Goal: Check status: Check status

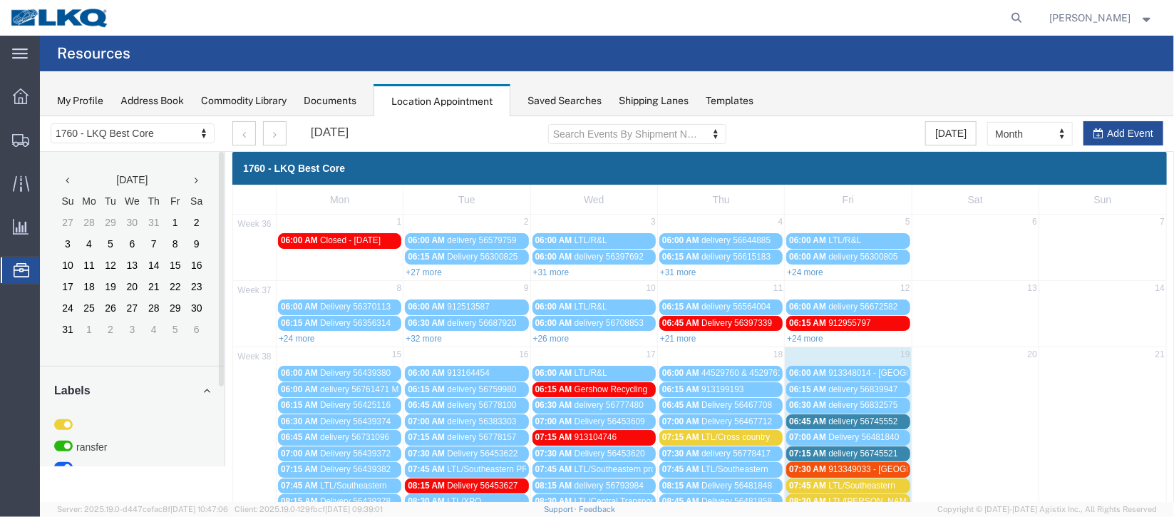
scroll to position [213, 0]
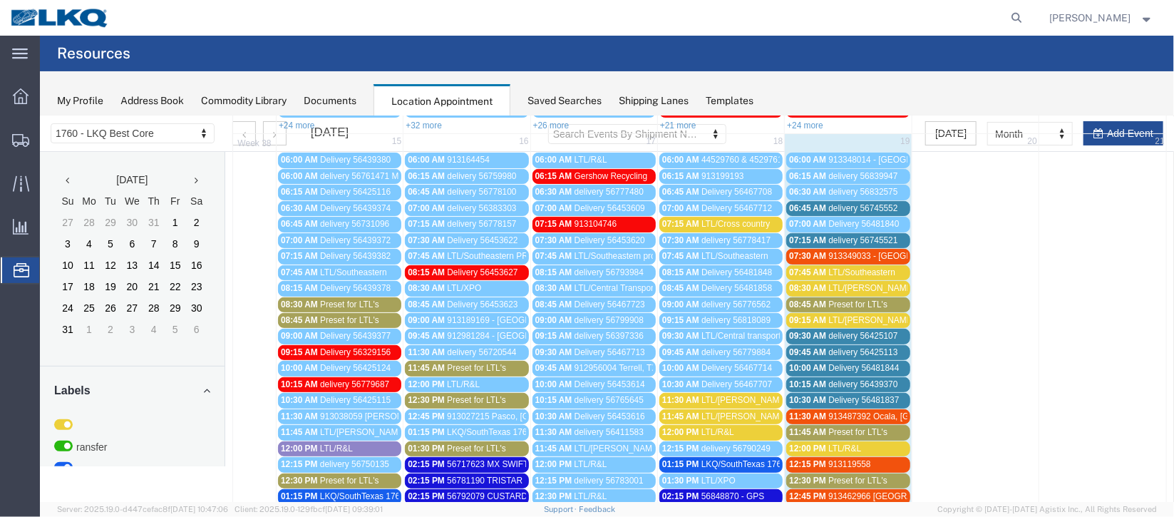
click at [812, 235] on span "07:15 AM" at bounding box center [807, 240] width 37 height 10
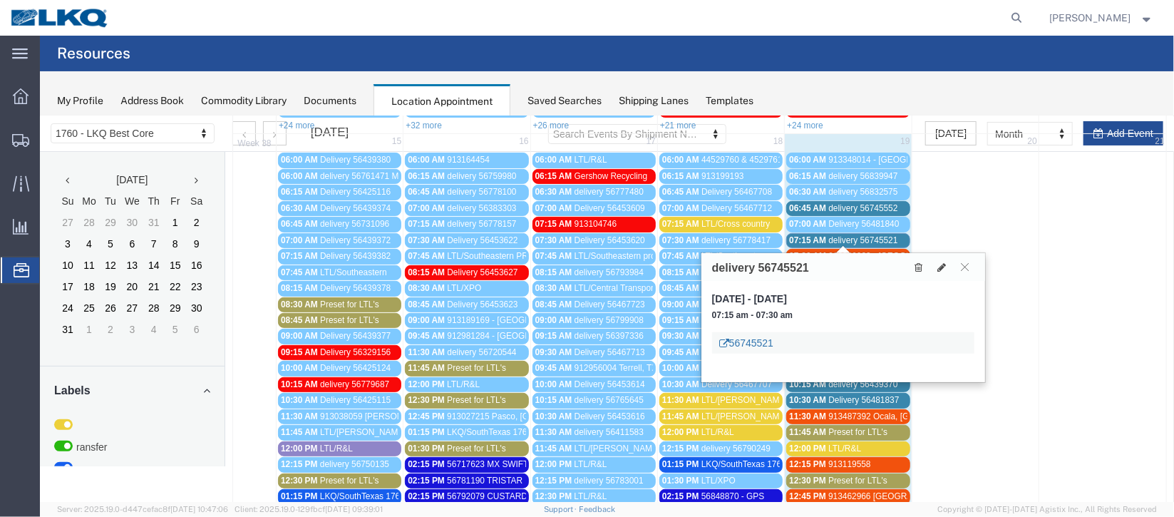
click at [746, 340] on link "56745521" at bounding box center [746, 342] width 54 height 14
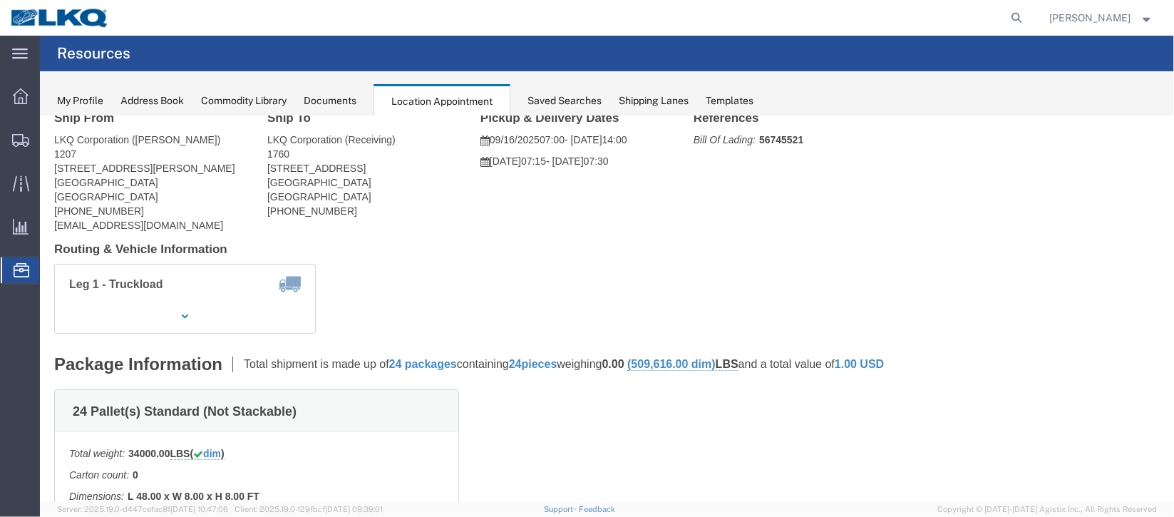
scroll to position [0, 0]
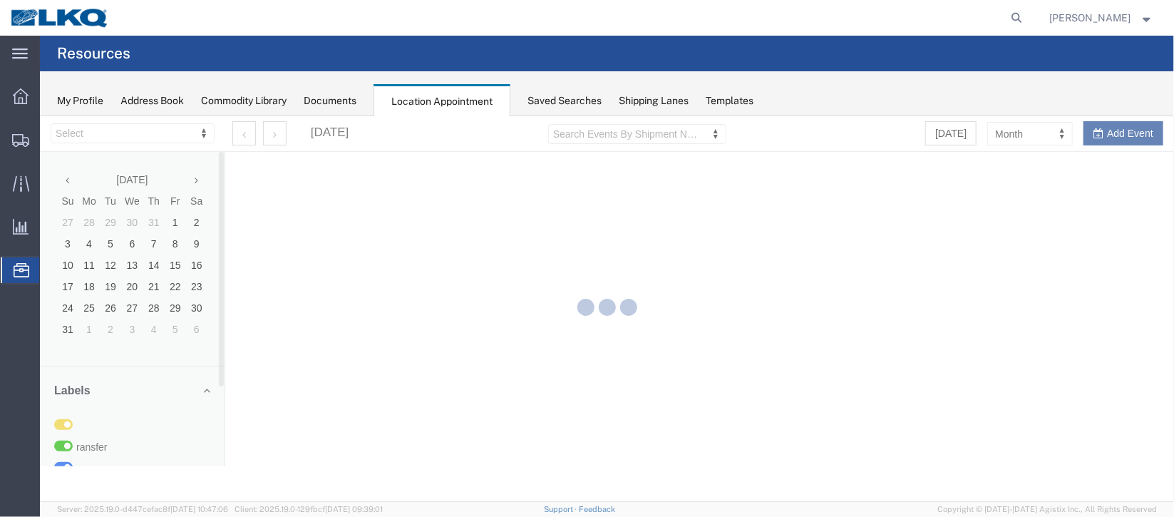
select select "27634"
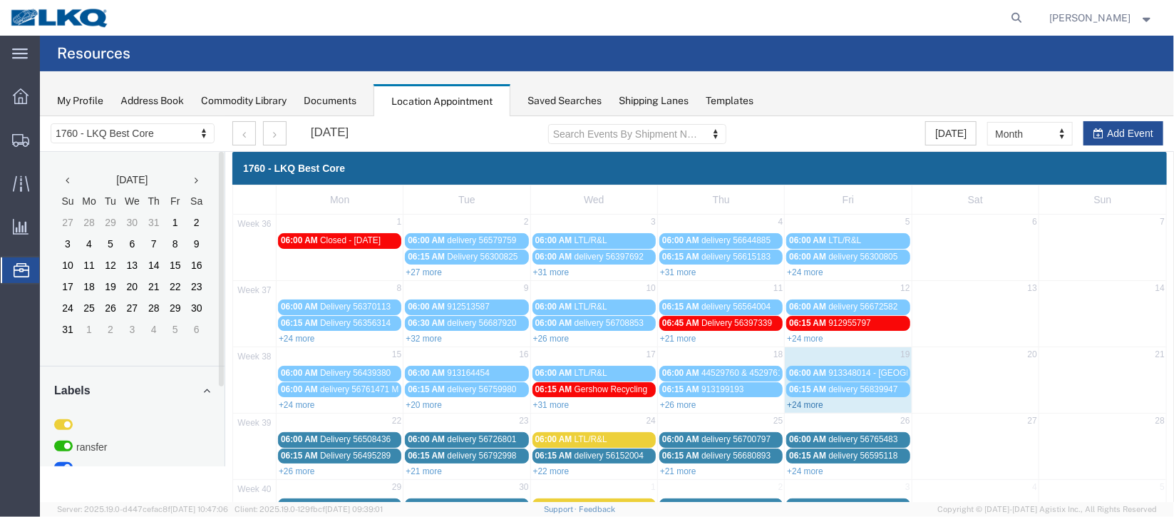
click at [791, 404] on link "+24 more" at bounding box center [804, 404] width 36 height 10
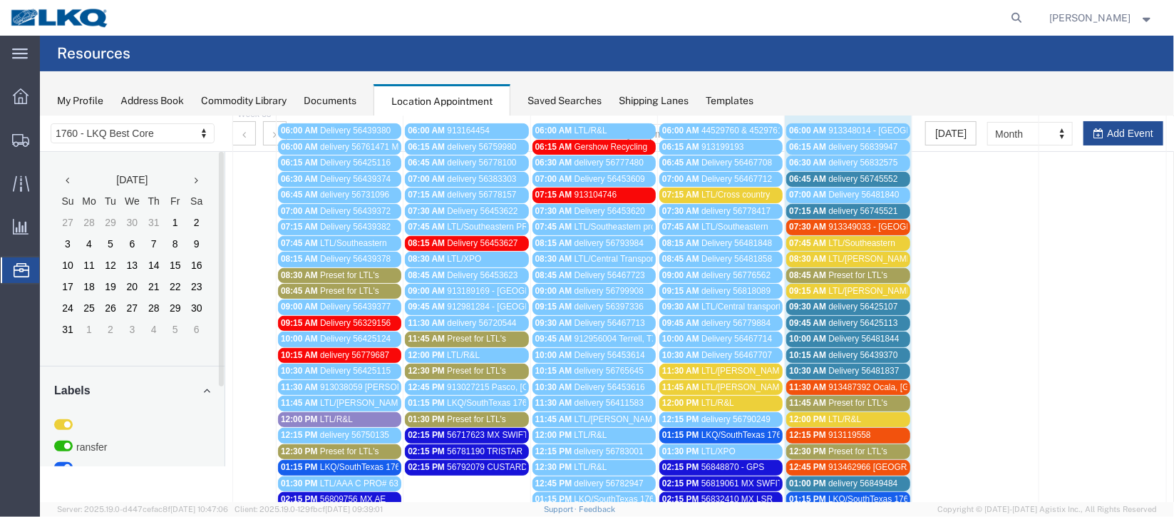
scroll to position [213, 0]
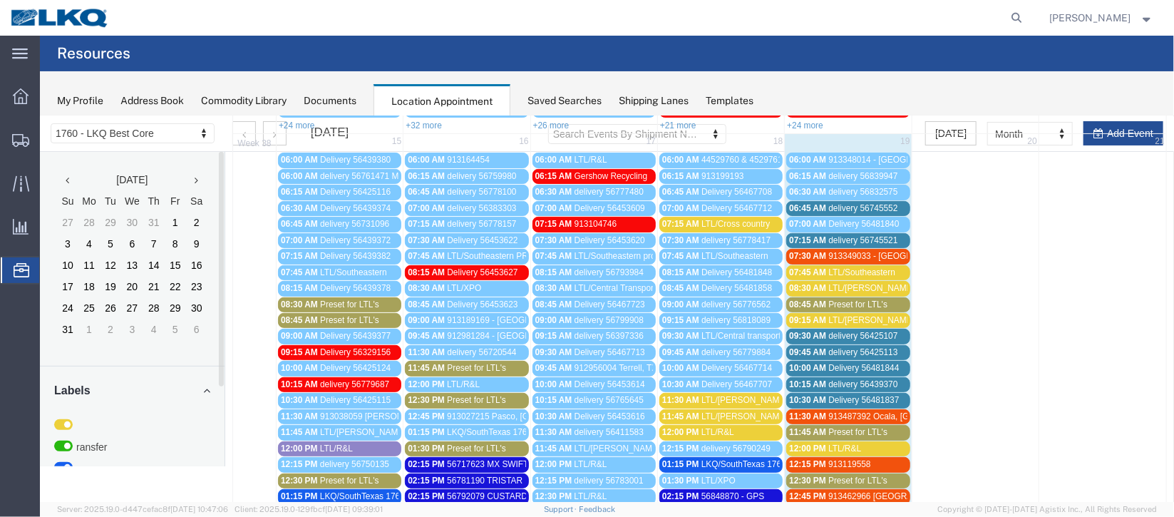
click at [821, 255] on div "07:30 AM 913349033 - Lavonia, GA" at bounding box center [848, 255] width 118 height 11
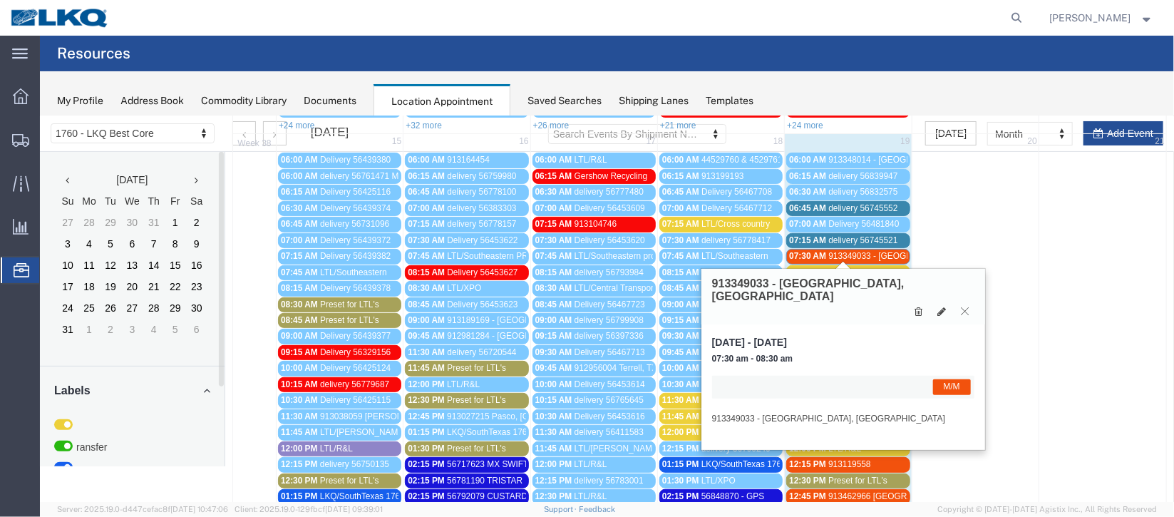
click at [960, 306] on icon at bounding box center [964, 310] width 8 height 9
